Goal: Transaction & Acquisition: Purchase product/service

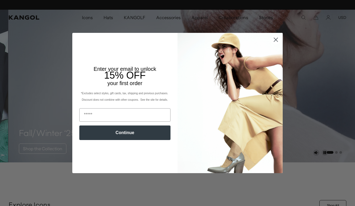
scroll to position [0, 111]
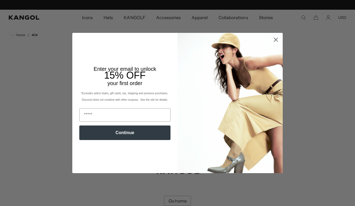
scroll to position [0, 111]
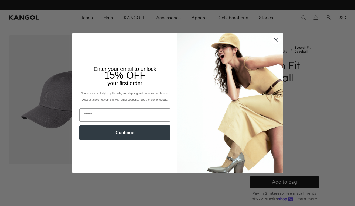
scroll to position [0, 111]
